Goal: Navigation & Orientation: Understand site structure

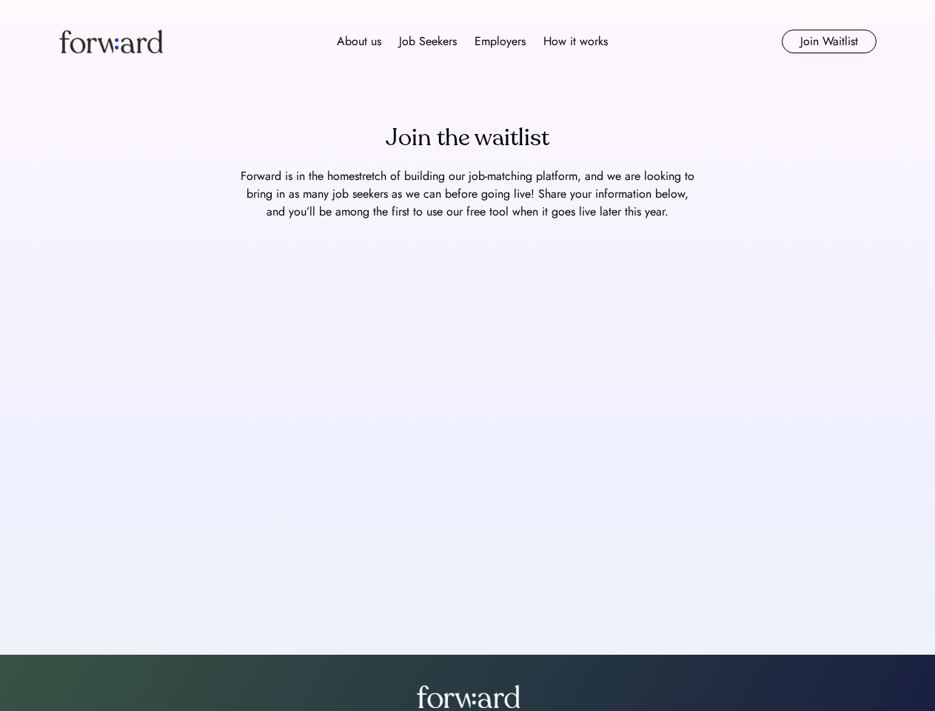
click at [468, 41] on div "About us Job Seekers Employers How it works" at bounding box center [472, 42] width 583 height 18
click at [111, 41] on img at bounding box center [111, 42] width 104 height 24
click at [472, 41] on div "About us Job Seekers Employers How it works" at bounding box center [472, 42] width 583 height 18
click at [359, 41] on div "About us" at bounding box center [359, 42] width 44 height 18
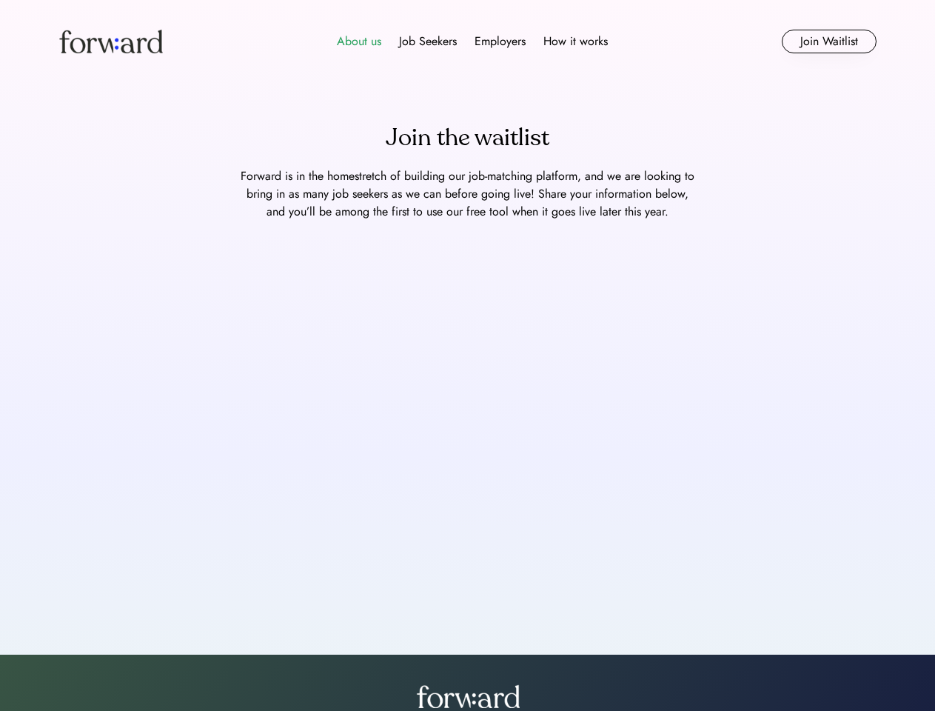
click at [428, 41] on div "Job Seekers" at bounding box center [428, 42] width 58 height 18
click at [500, 41] on div "Employers" at bounding box center [499, 42] width 51 height 18
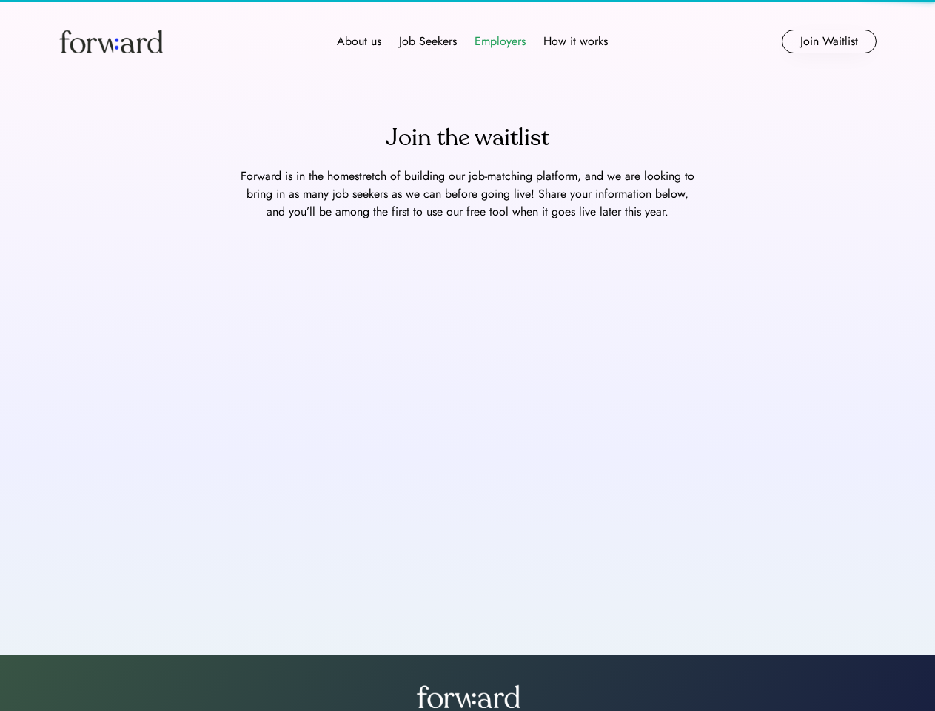
click at [574, 41] on div "How it works" at bounding box center [575, 42] width 64 height 18
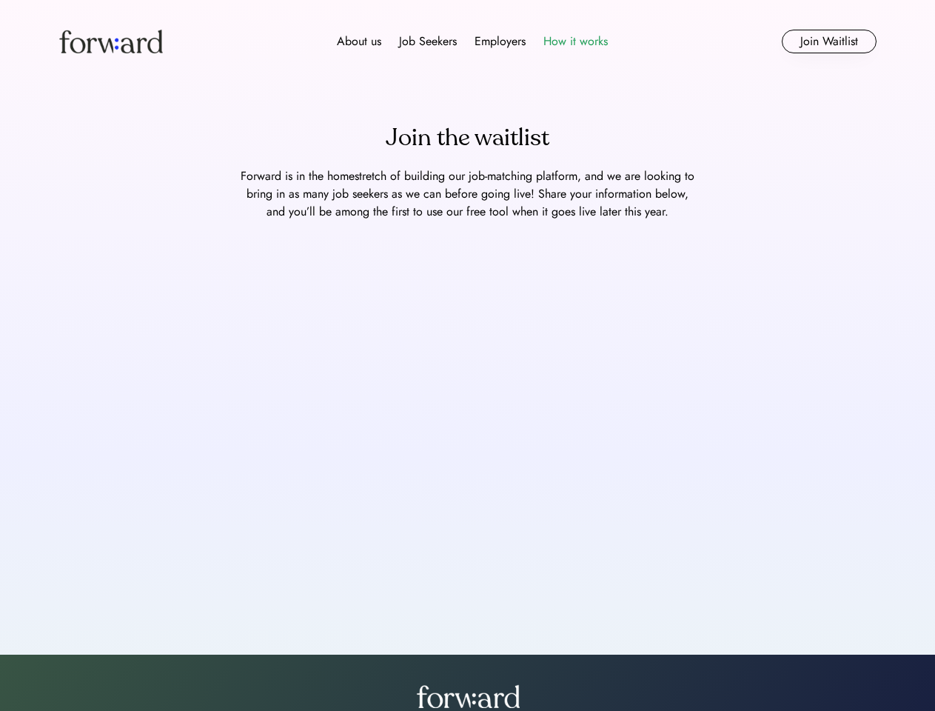
click at [828, 41] on button "Join Waitlist" at bounding box center [829, 42] width 95 height 24
